Goal: Find specific page/section: Find specific page/section

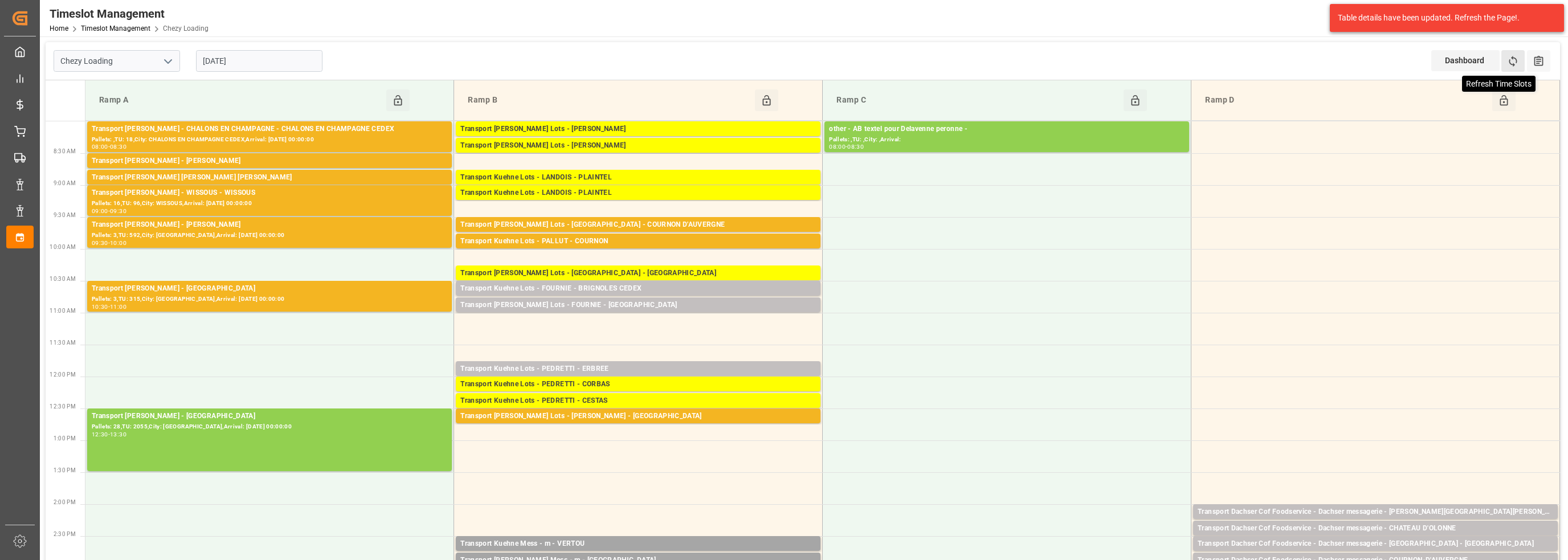
click at [1510, 60] on icon at bounding box center [1513, 61] width 8 height 11
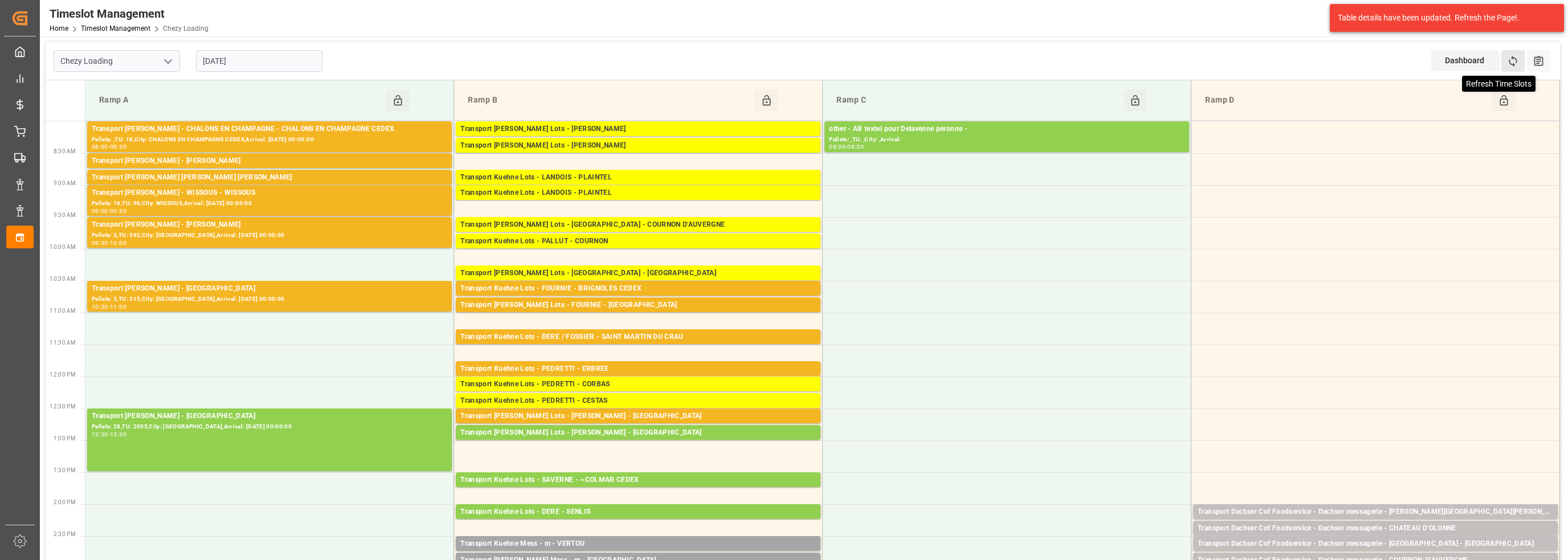
click at [1515, 63] on icon at bounding box center [1513, 61] width 12 height 12
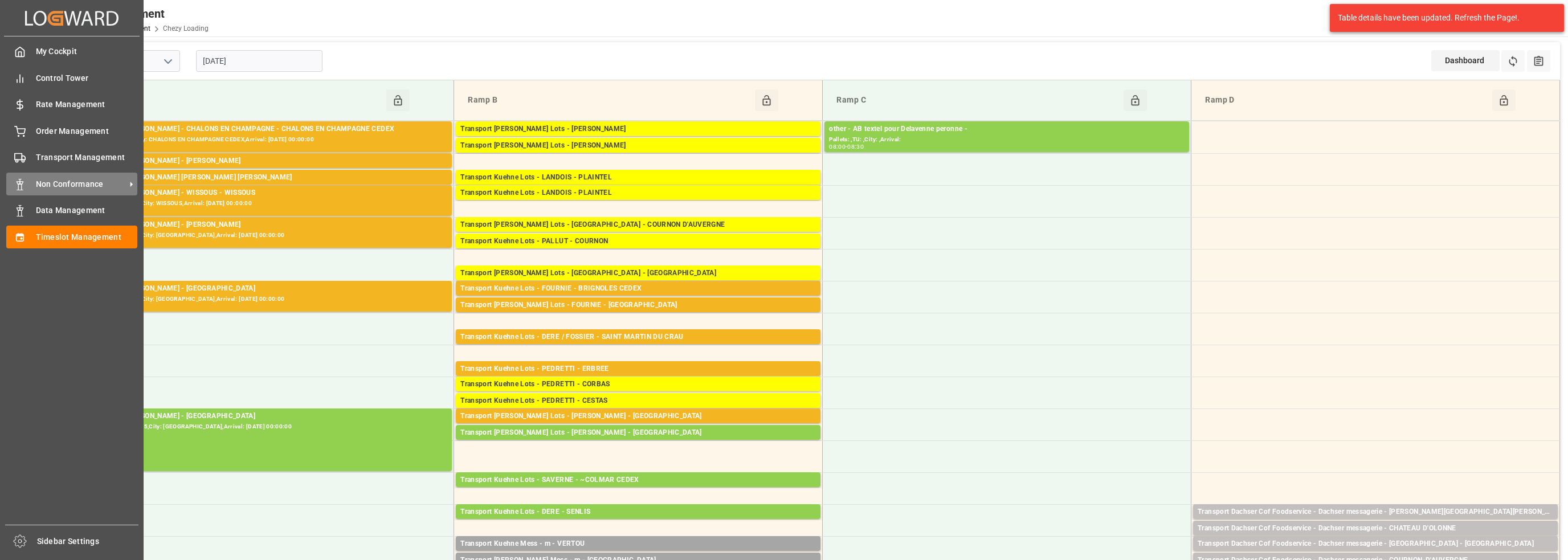
click at [75, 181] on span "Non Conformance" at bounding box center [80, 184] width 90 height 12
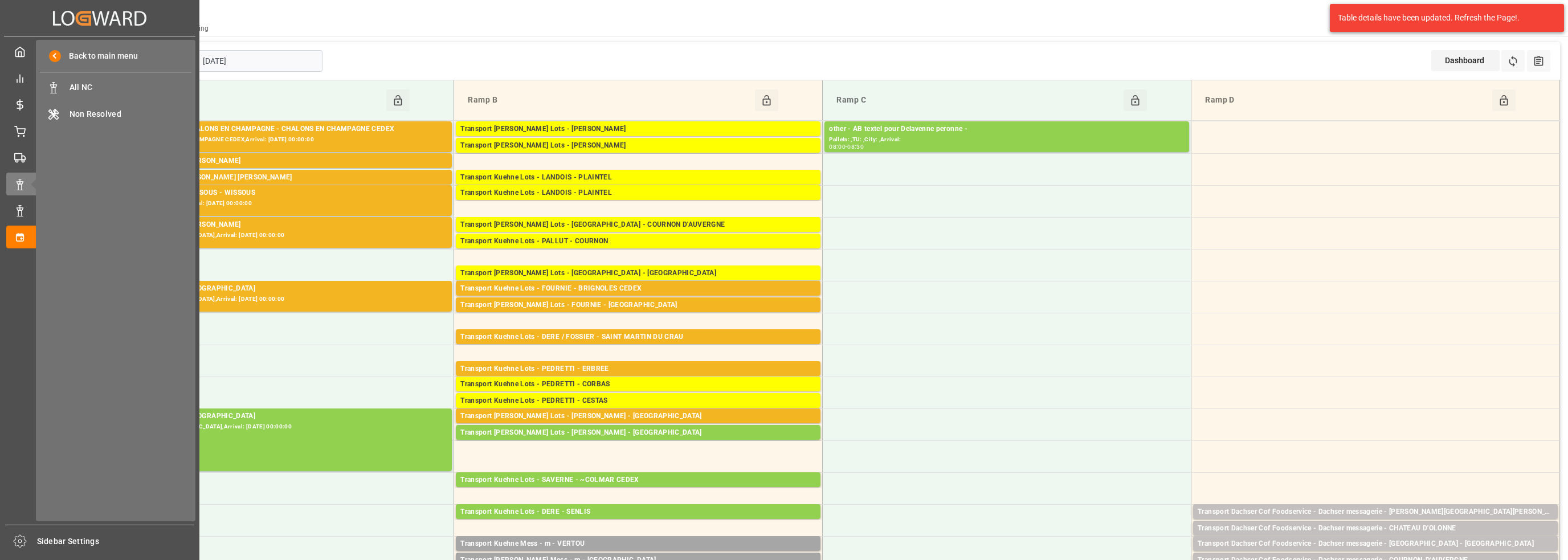
click at [104, 416] on div "Back to main menu All NC All NC Non Resolved Non Resolved" at bounding box center [116, 280] width 160 height 481
click at [74, 86] on span "All NC" at bounding box center [131, 87] width 123 height 12
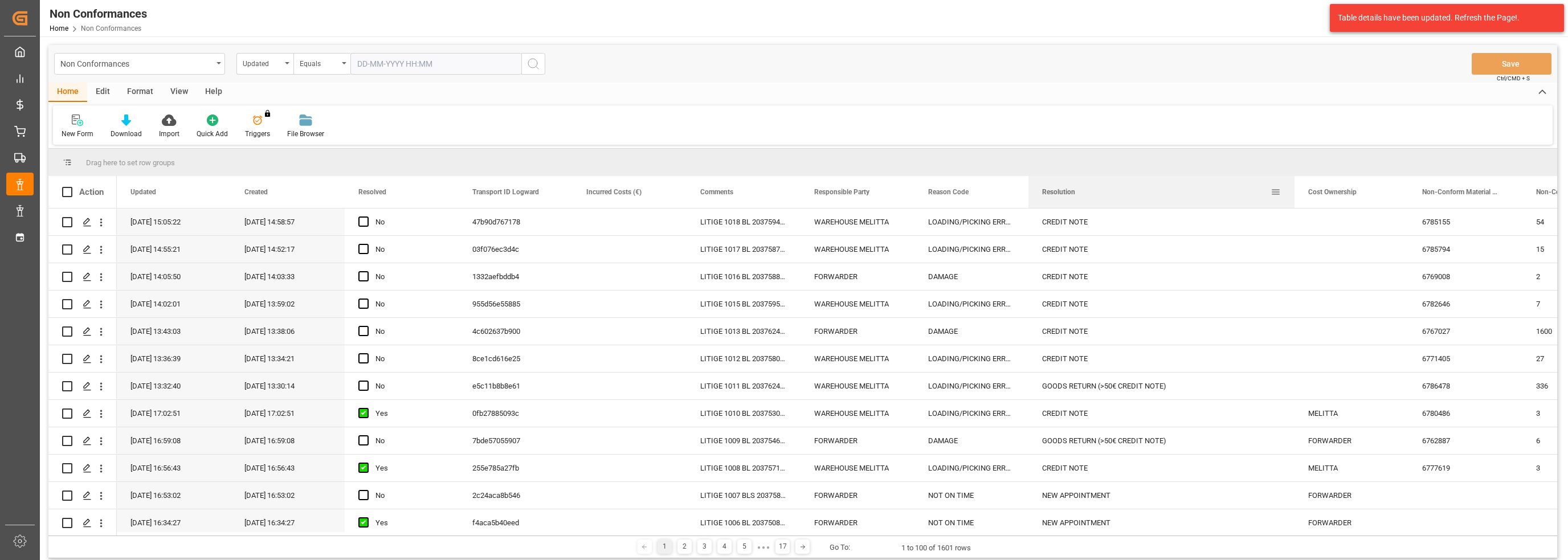
drag, startPoint x: 1141, startPoint y: 189, endPoint x: 1293, endPoint y: 192, distance: 152.0
click at [1293, 192] on div at bounding box center [1295, 192] width 4 height 32
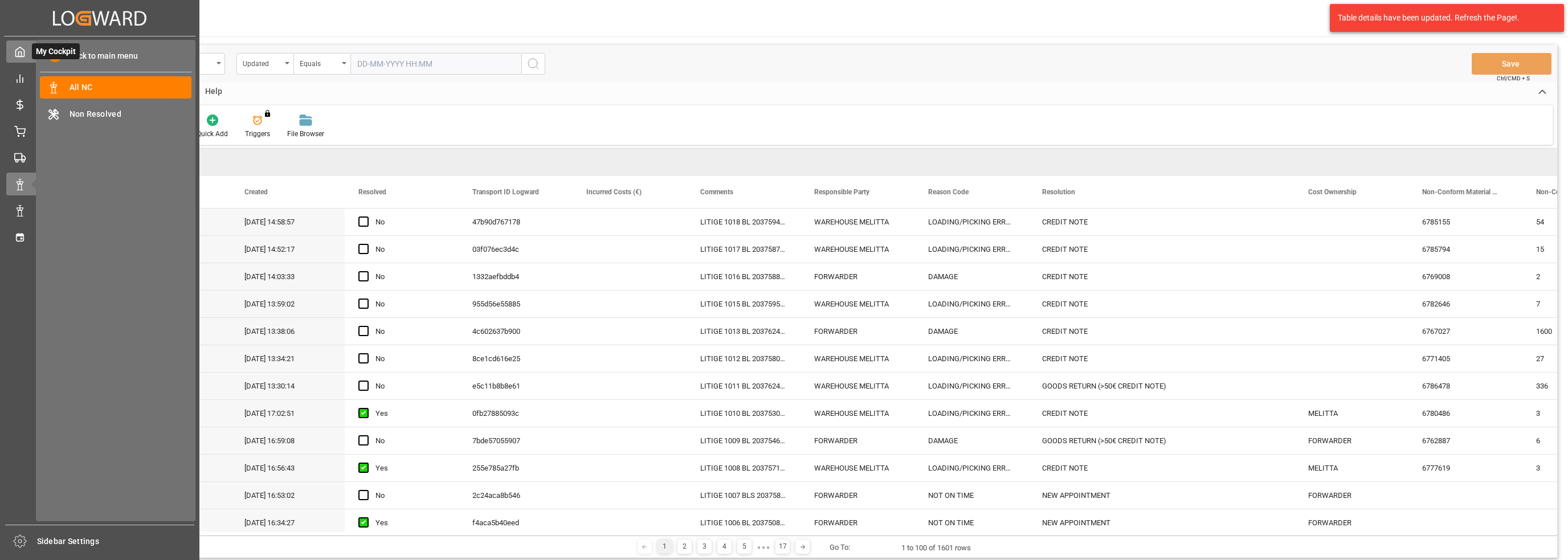
click at [19, 52] on polyline at bounding box center [20, 54] width 3 height 4
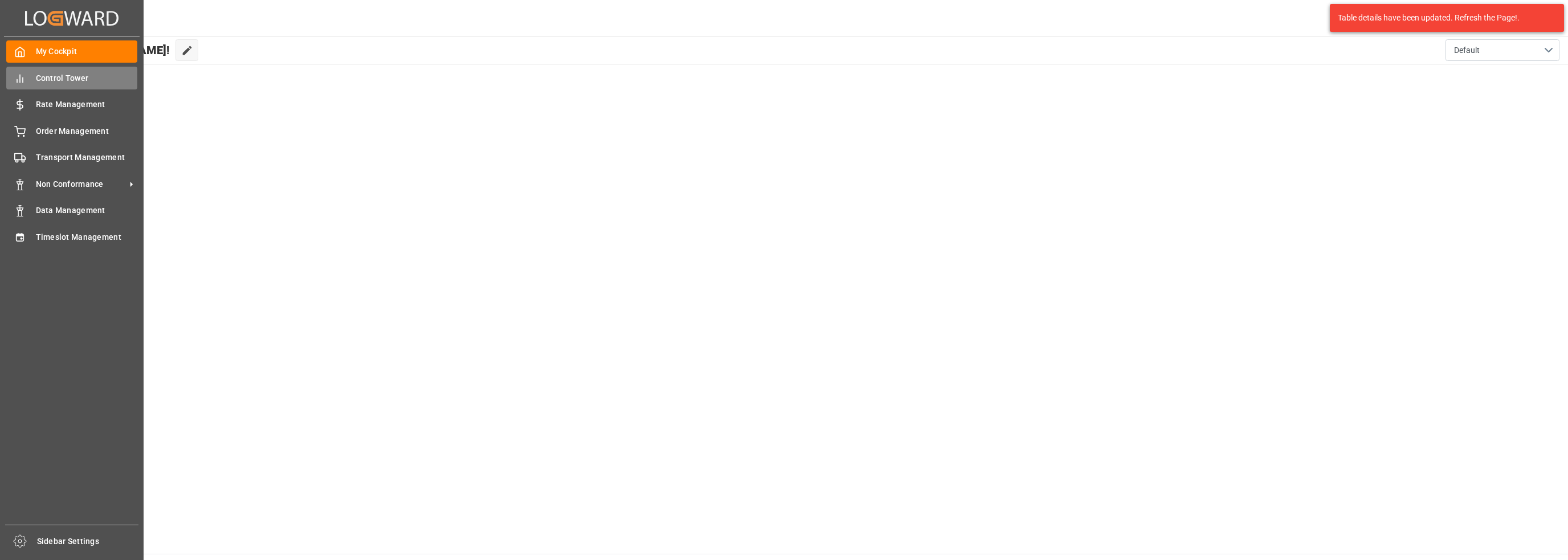
click at [59, 77] on span "Control Tower" at bounding box center [87, 78] width 102 height 12
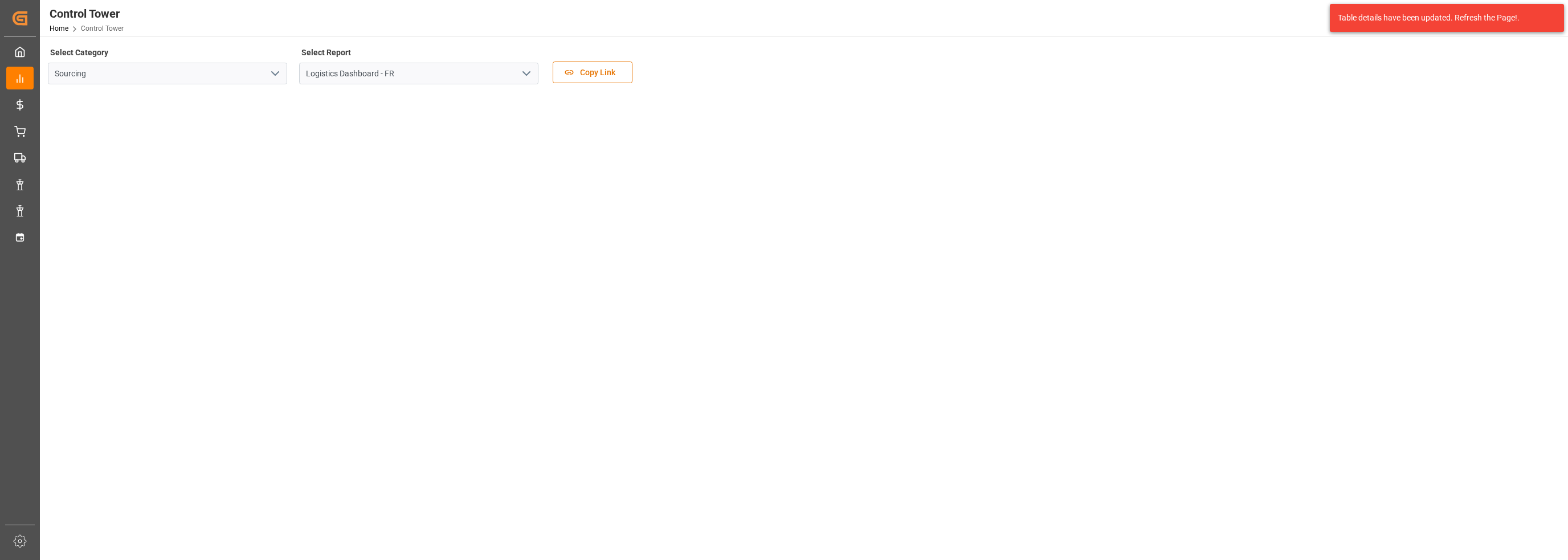
click at [524, 70] on icon "open menu" at bounding box center [527, 74] width 14 height 14
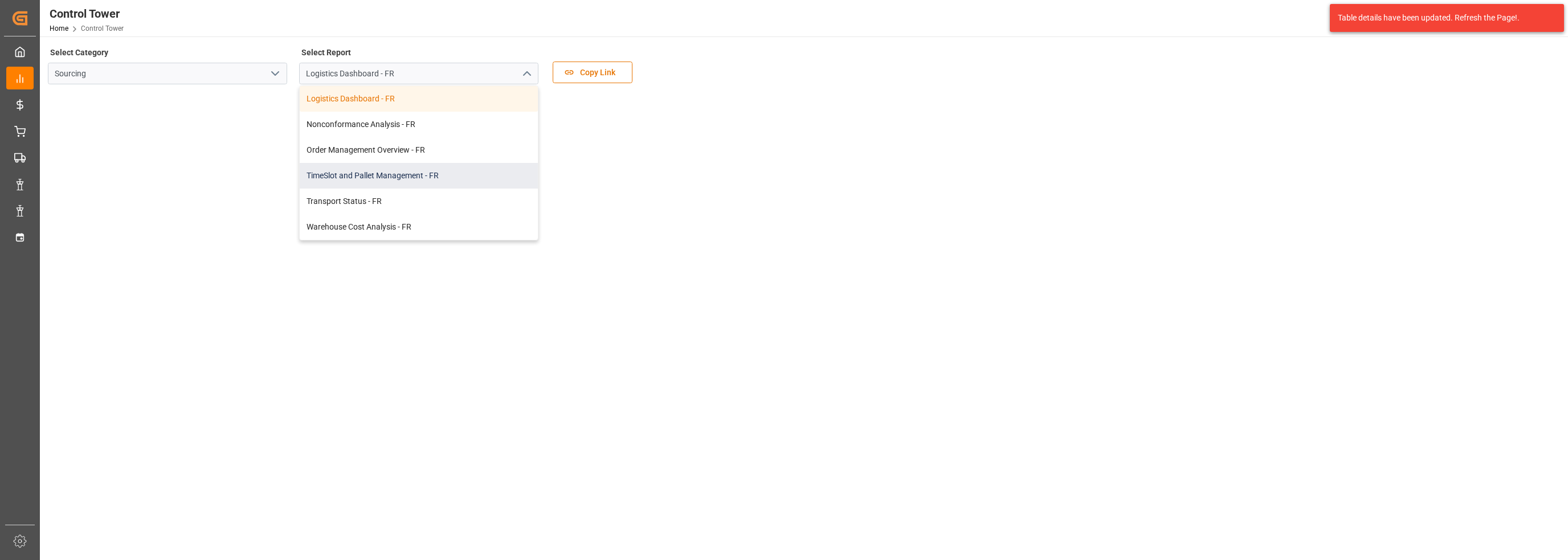
click at [360, 175] on div "TimeSlot and Pallet Management - FR" at bounding box center [419, 175] width 238 height 26
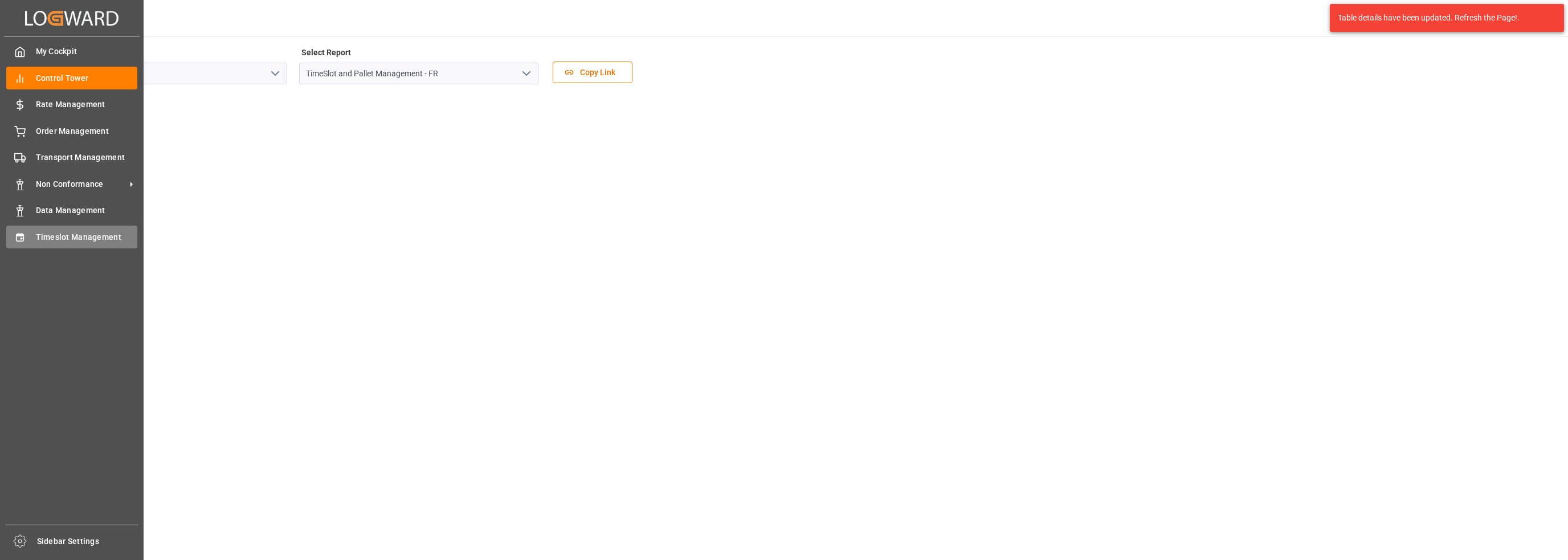
click at [21, 241] on icon at bounding box center [20, 238] width 11 height 11
